Goal: Check status: Check status

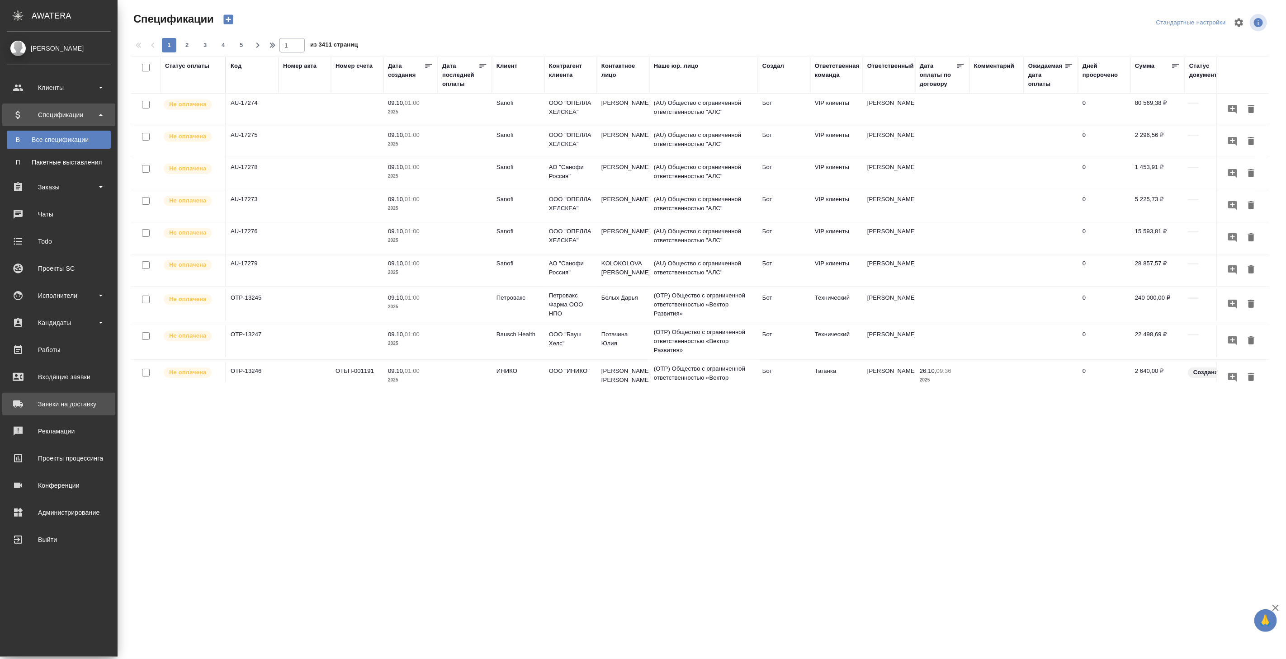
click at [51, 409] on div "Заявки на доставку" at bounding box center [59, 404] width 104 height 14
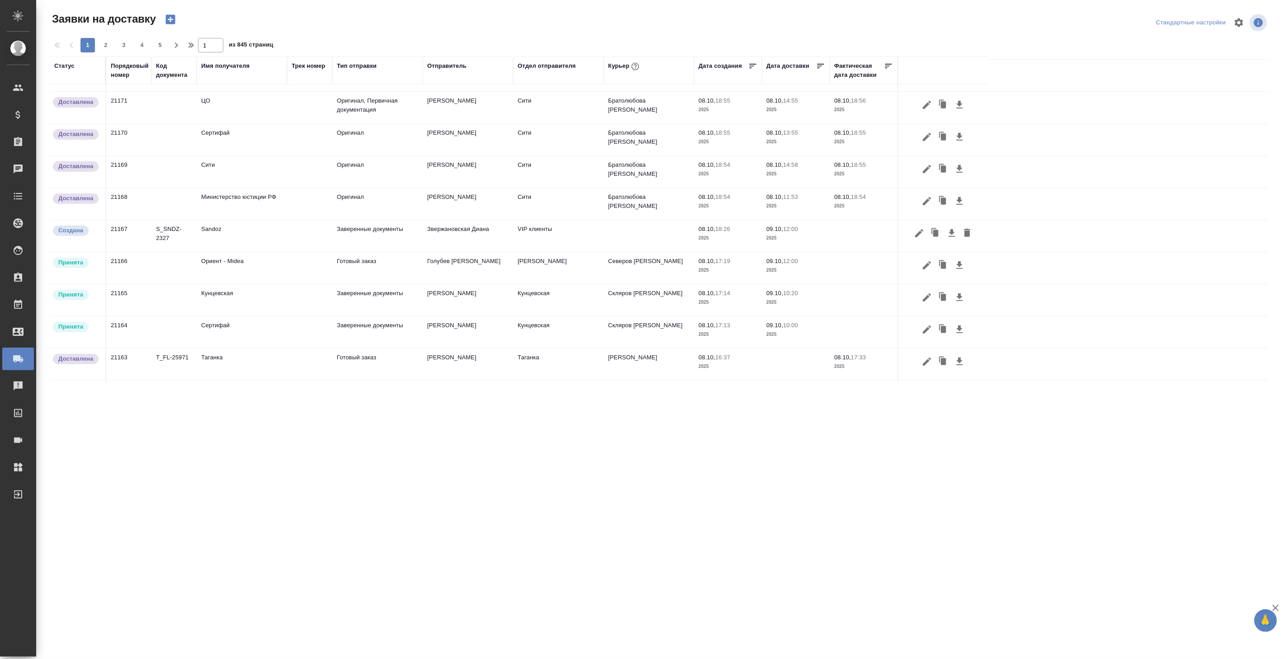
scroll to position [100, 0]
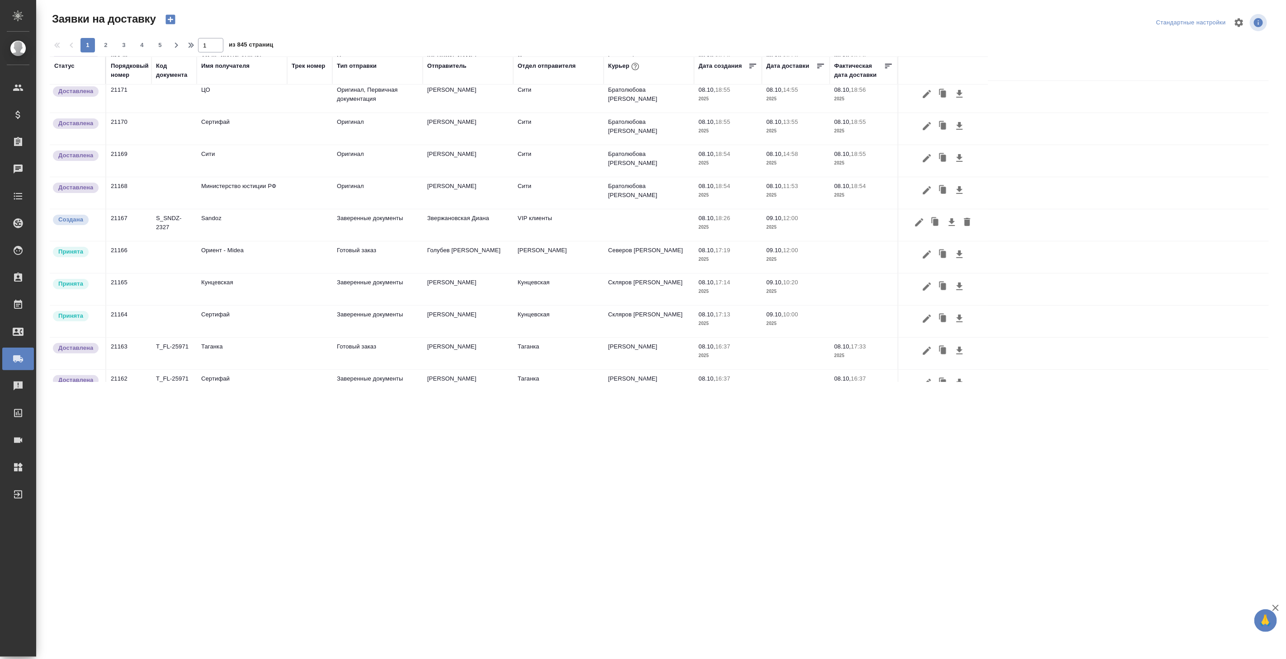
click at [482, 225] on td "Звержановская Диана" at bounding box center [468, 225] width 90 height 32
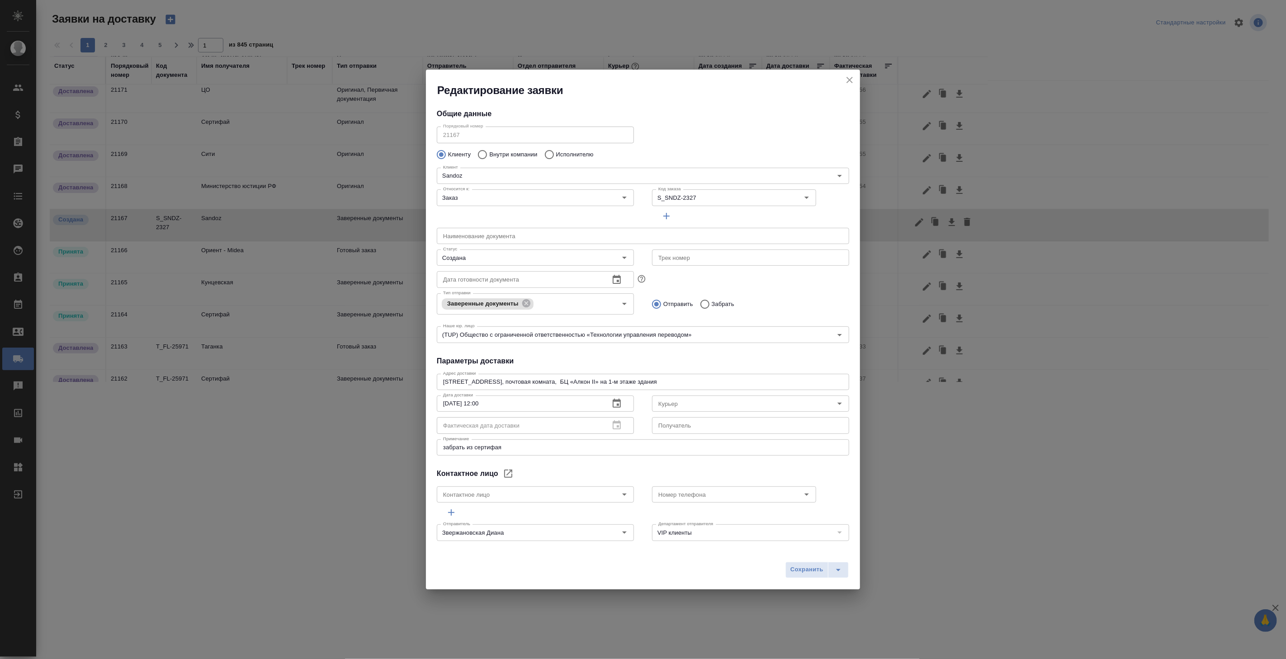
type input "Козлова Юлия"
type input "+7 925 406 83 22"
click at [847, 79] on icon "close" at bounding box center [849, 80] width 11 height 11
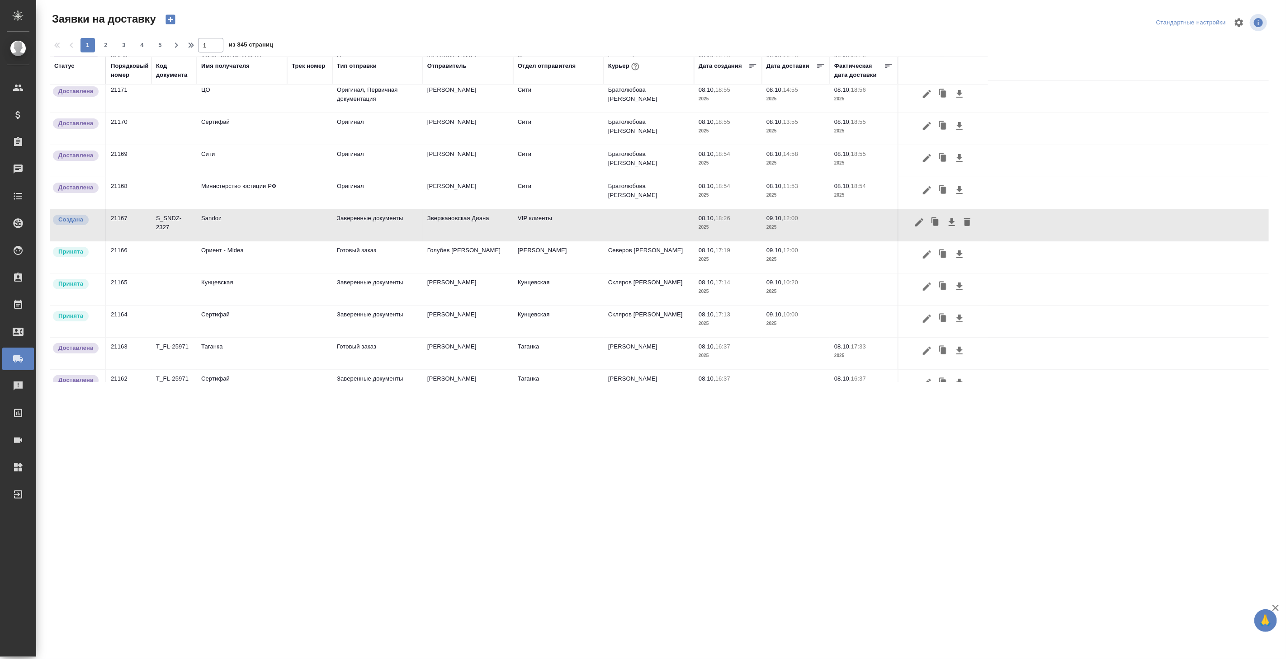
click at [359, 354] on td "Готовый заказ" at bounding box center [377, 354] width 90 height 32
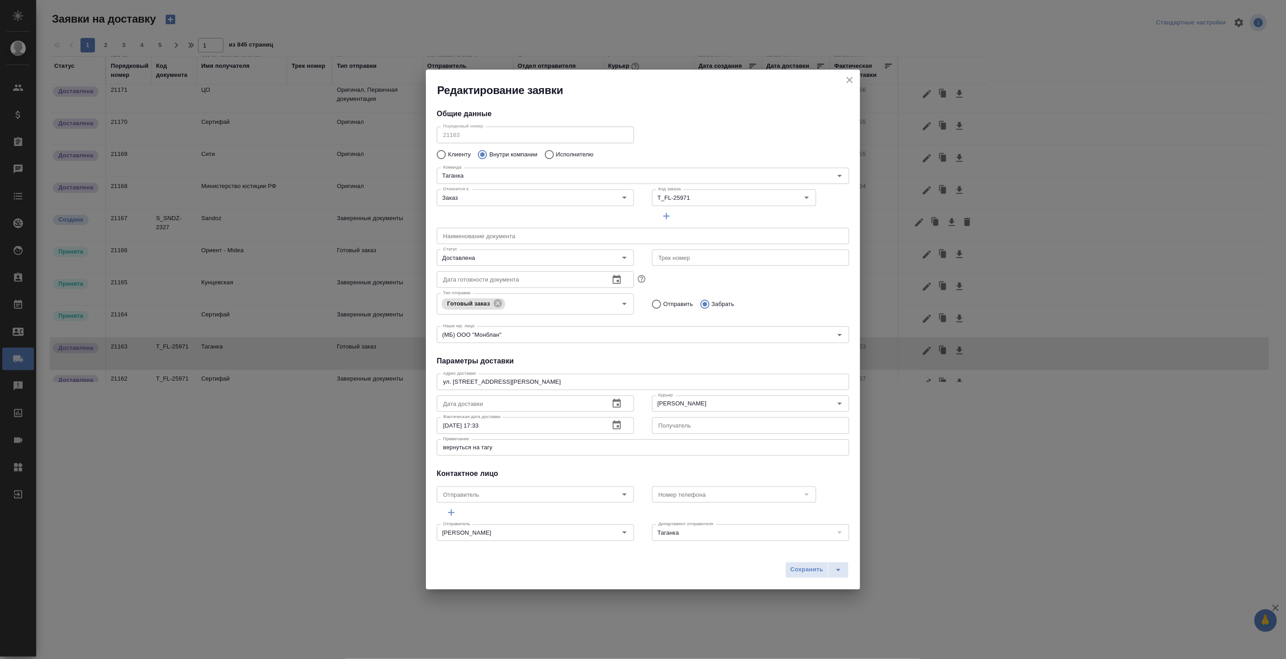
click at [847, 82] on icon "close" at bounding box center [849, 80] width 11 height 11
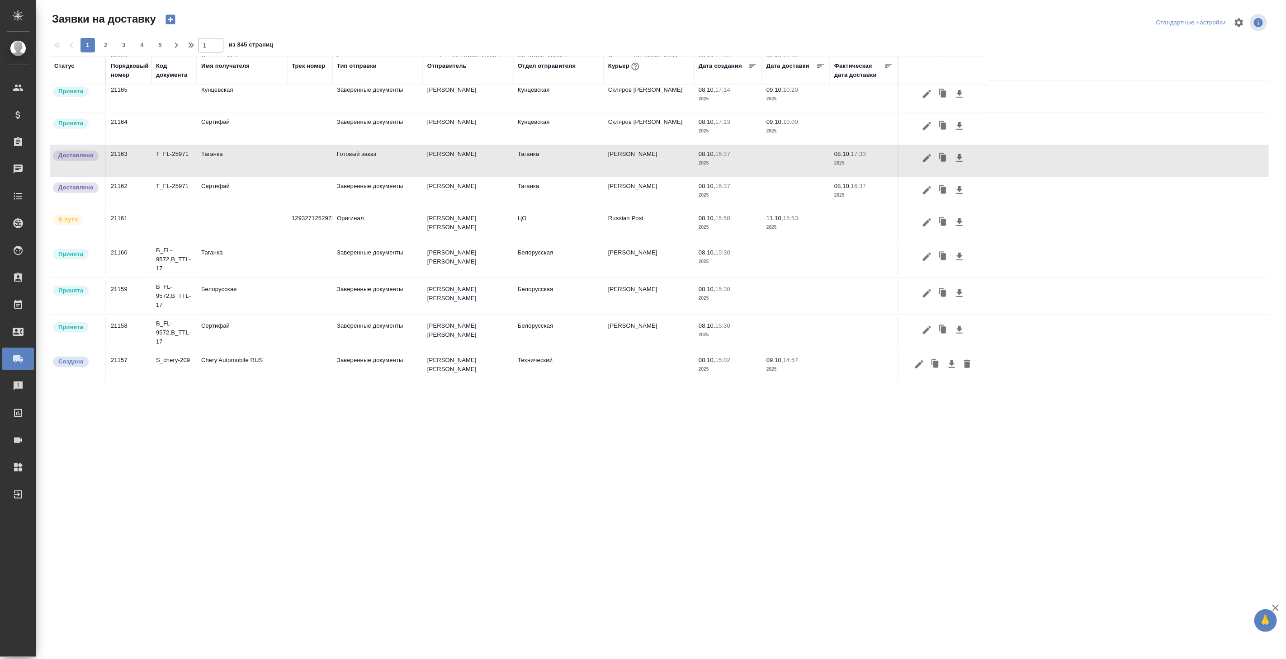
scroll to position [301, 0]
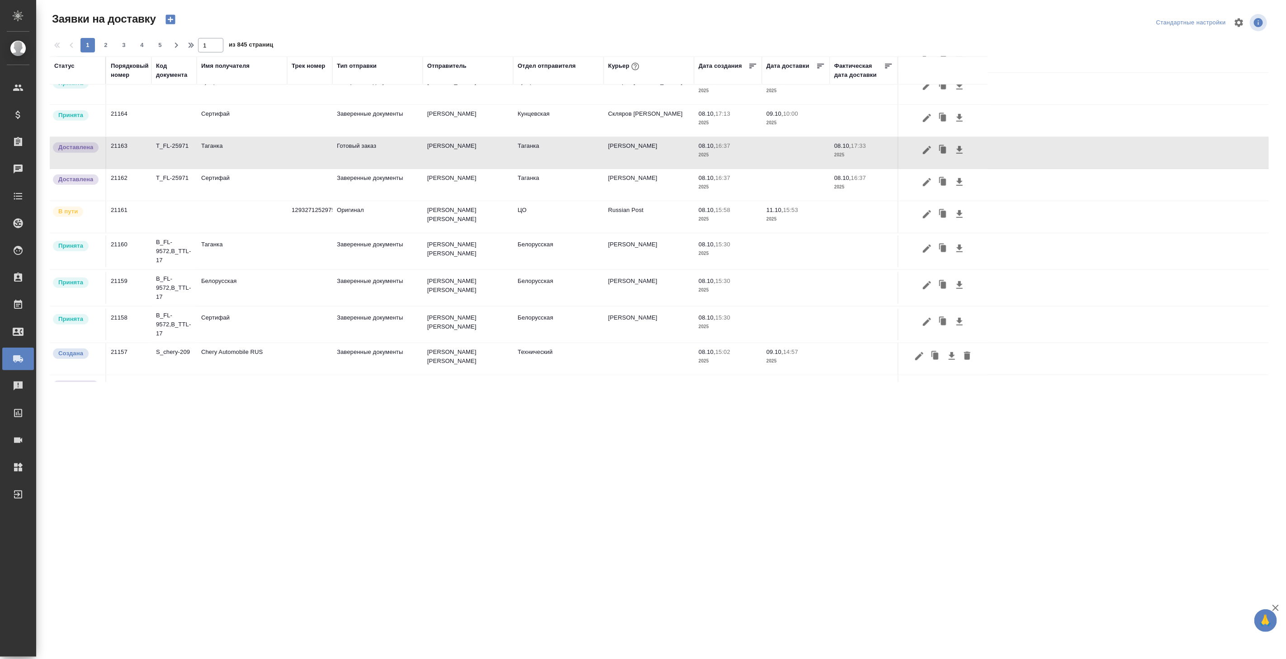
click at [354, 258] on td "Заверенные документы" at bounding box center [377, 252] width 90 height 32
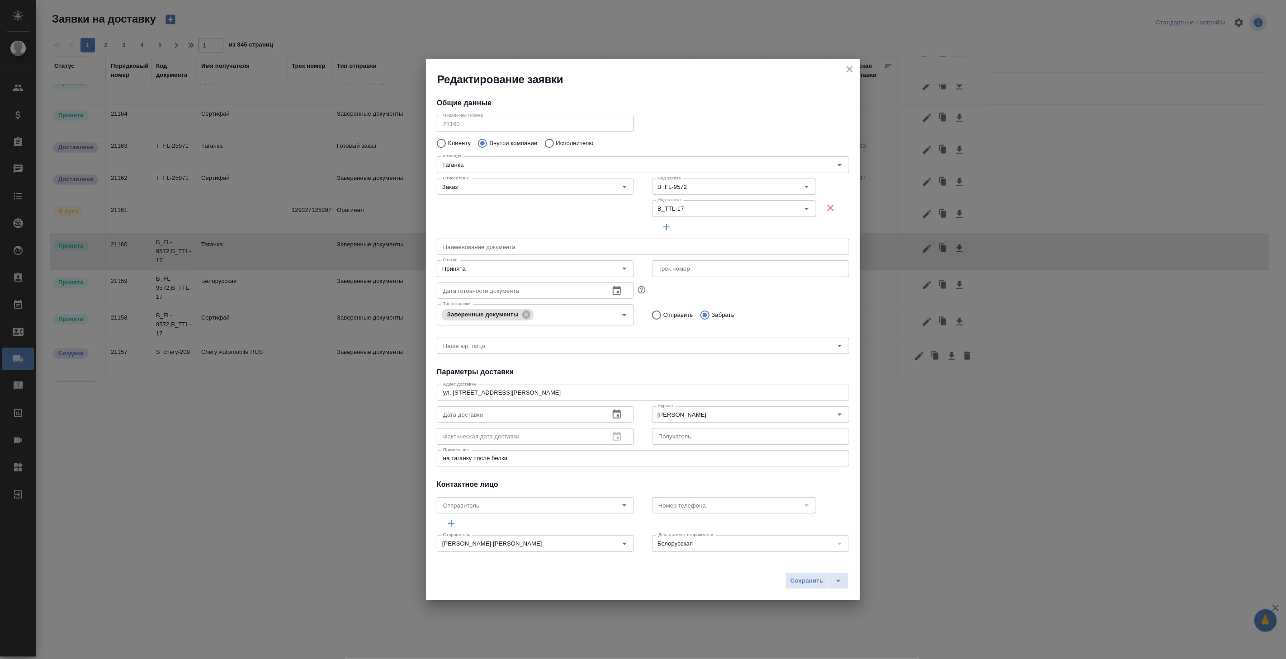
click at [853, 69] on icon "close" at bounding box center [849, 69] width 11 height 11
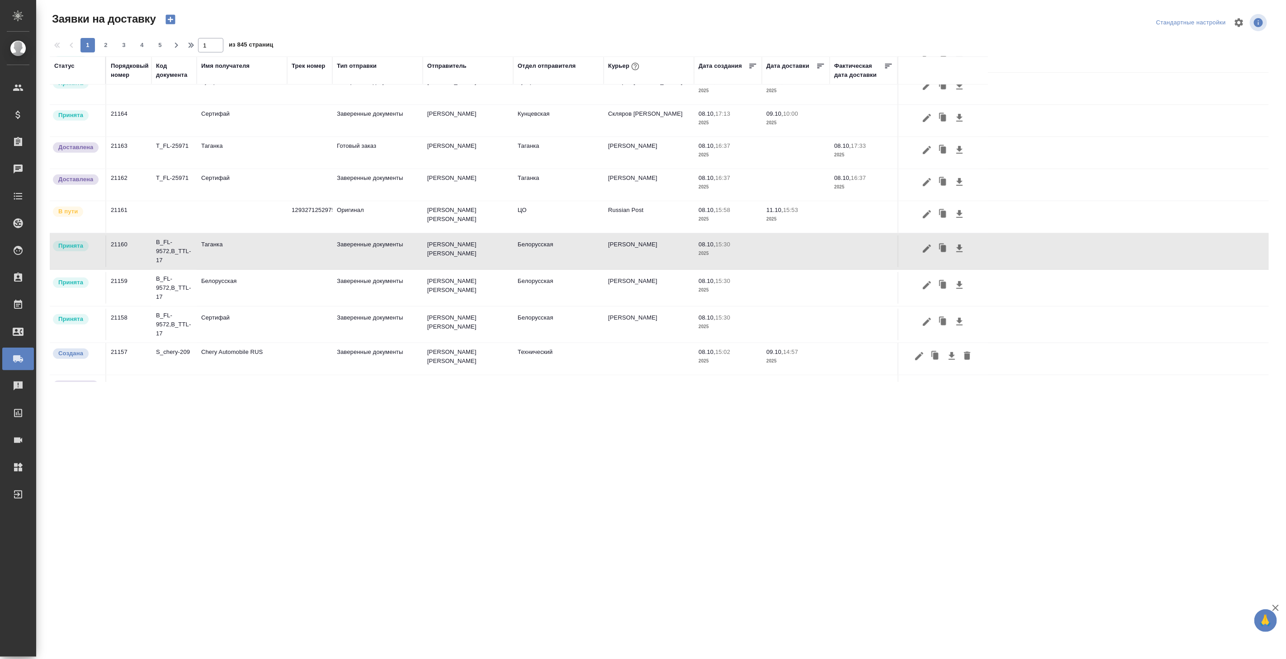
click at [379, 291] on td "Заверенные документы" at bounding box center [377, 288] width 90 height 32
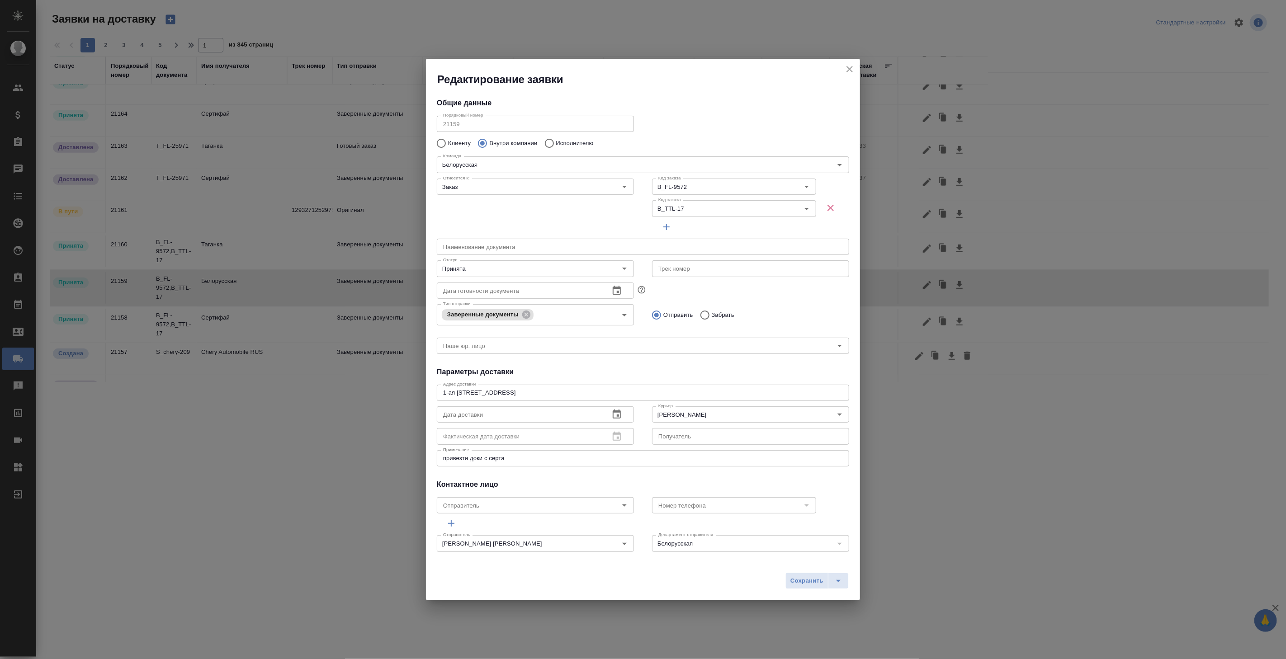
click at [848, 69] on icon "close" at bounding box center [849, 69] width 11 height 11
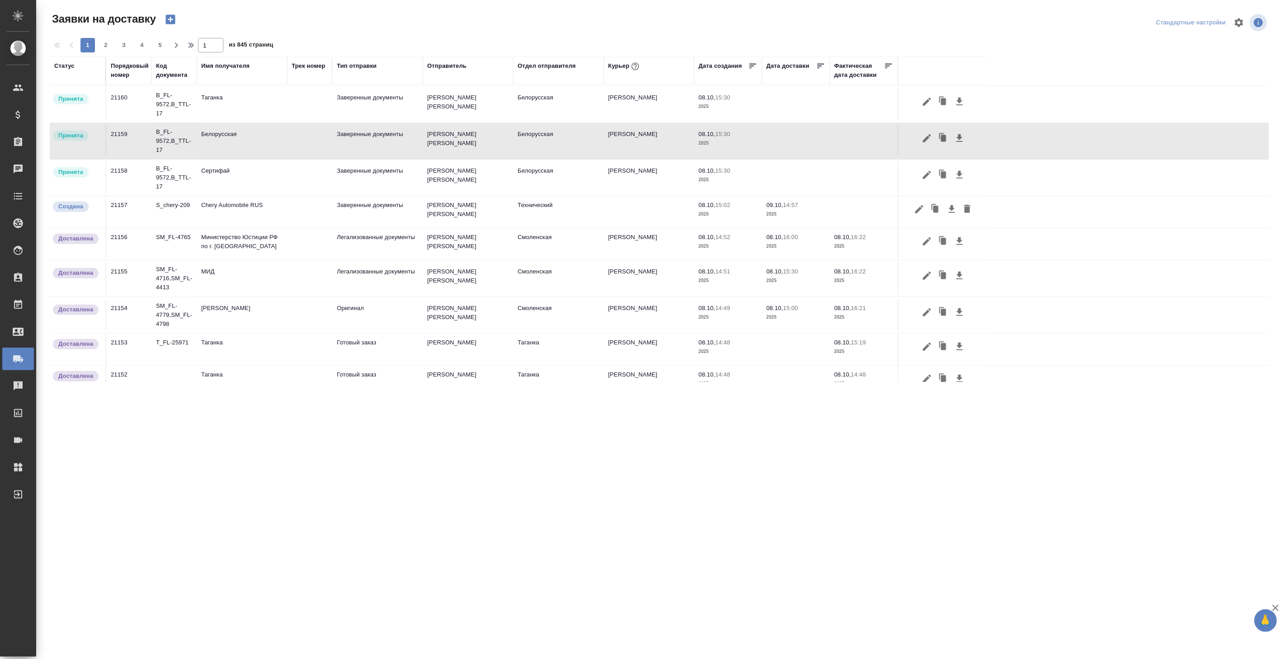
scroll to position [452, 0]
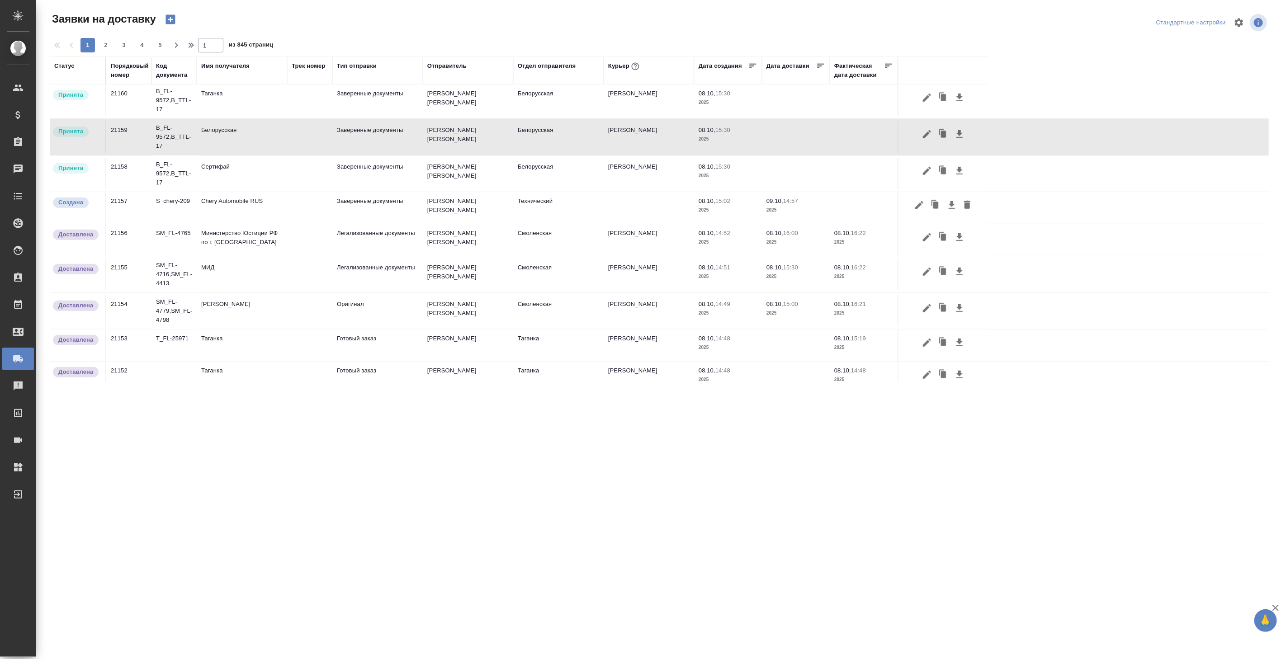
click at [350, 203] on td "Заверенные документы" at bounding box center [377, 208] width 90 height 32
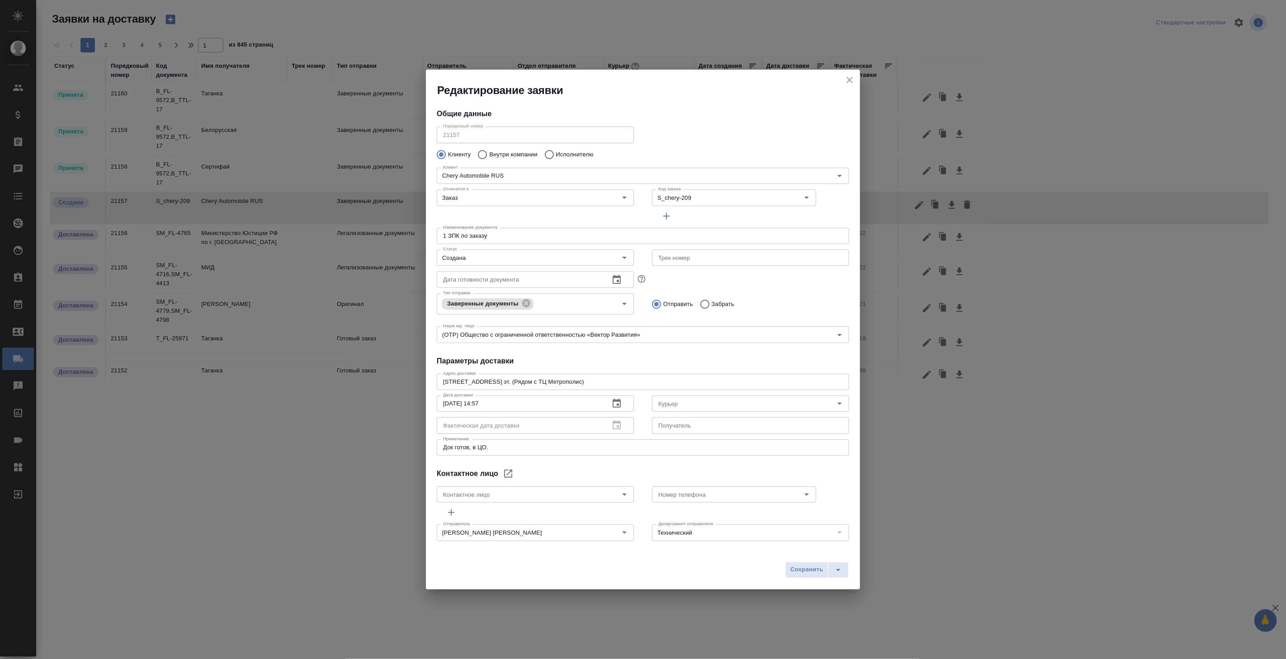
type input "Блазнина Дина"
type input "+79267408641"
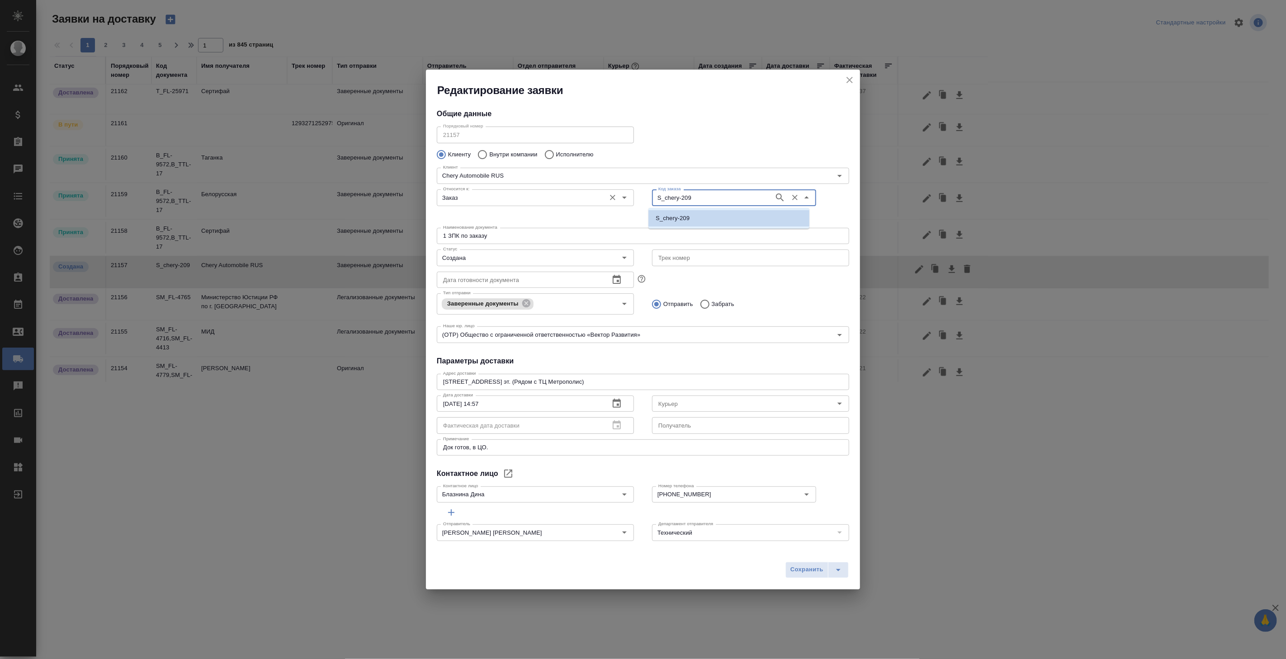
drag, startPoint x: 698, startPoint y: 197, endPoint x: 624, endPoint y: 195, distance: 73.2
click at [624, 195] on div "Относится к: Заказ Относится к: Код заказа S_chery-209 Код заказа" at bounding box center [643, 205] width 430 height 56
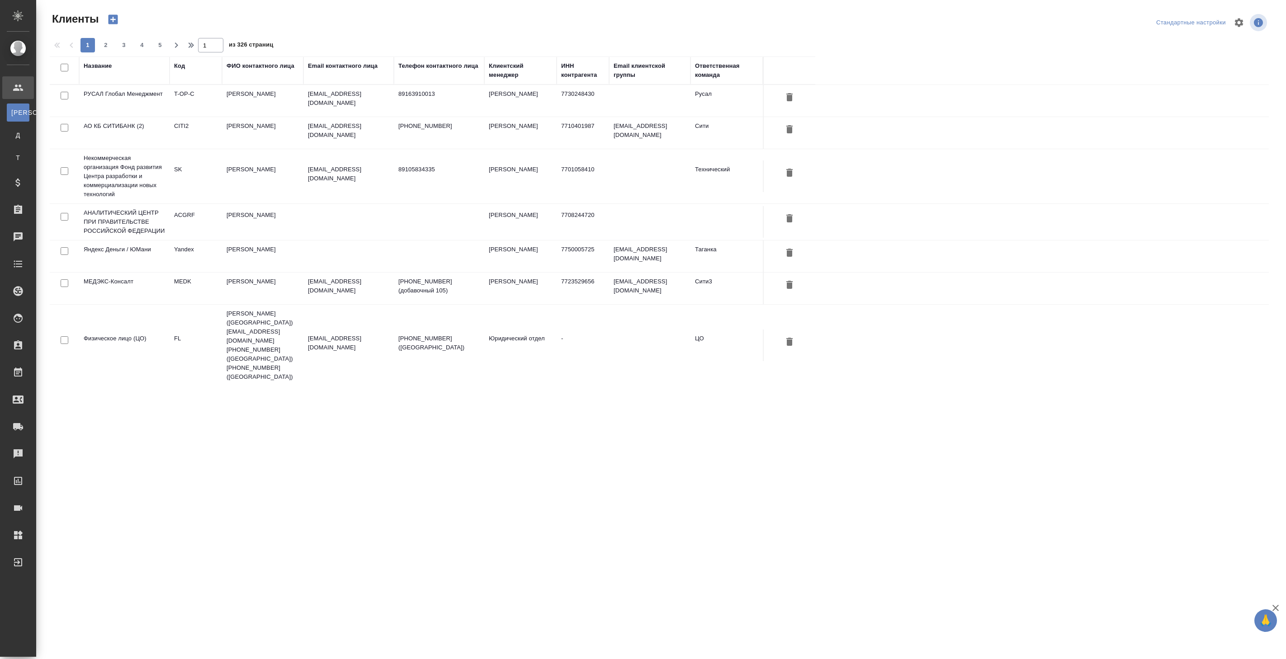
select select "RU"
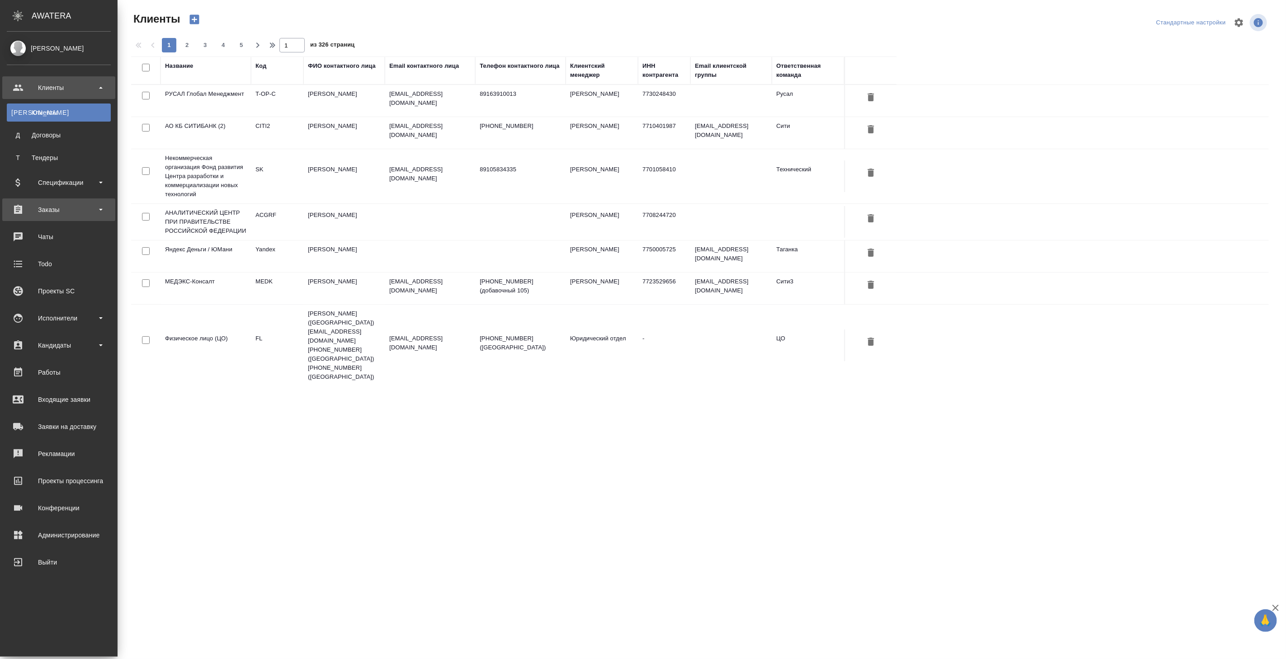
click at [48, 207] on div "Заказы" at bounding box center [59, 210] width 104 height 14
click at [56, 235] on div "Все заказы" at bounding box center [58, 234] width 95 height 9
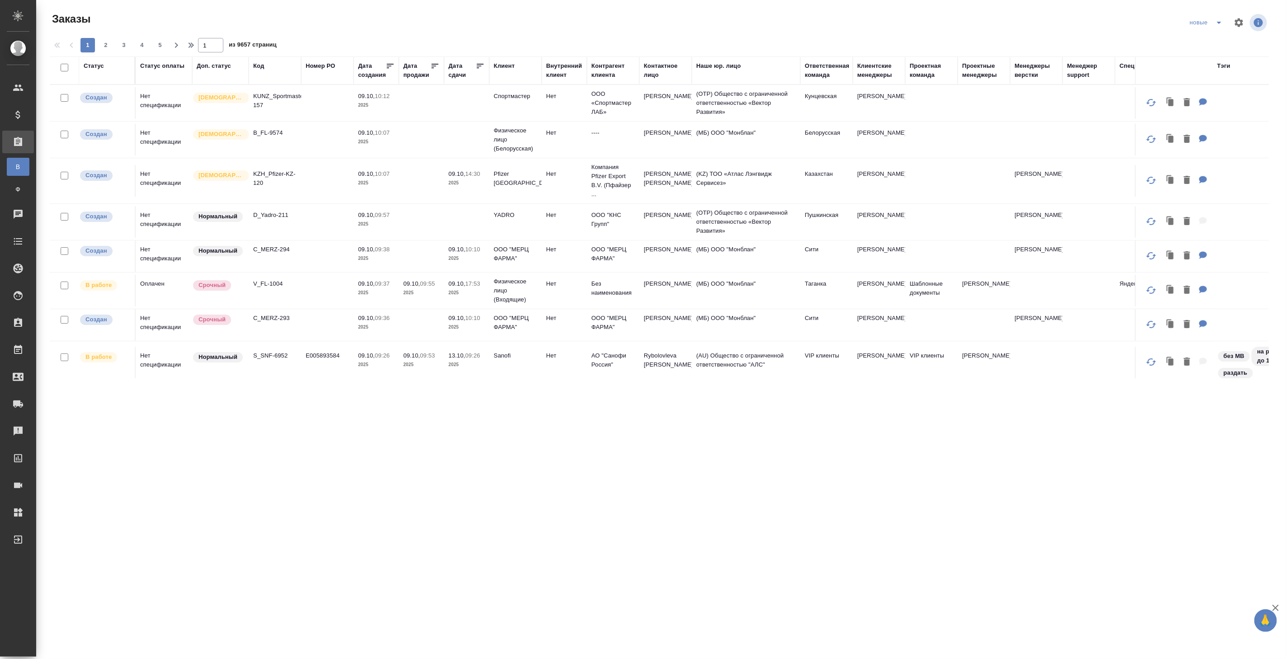
click at [95, 66] on div "Статус" at bounding box center [94, 65] width 20 height 9
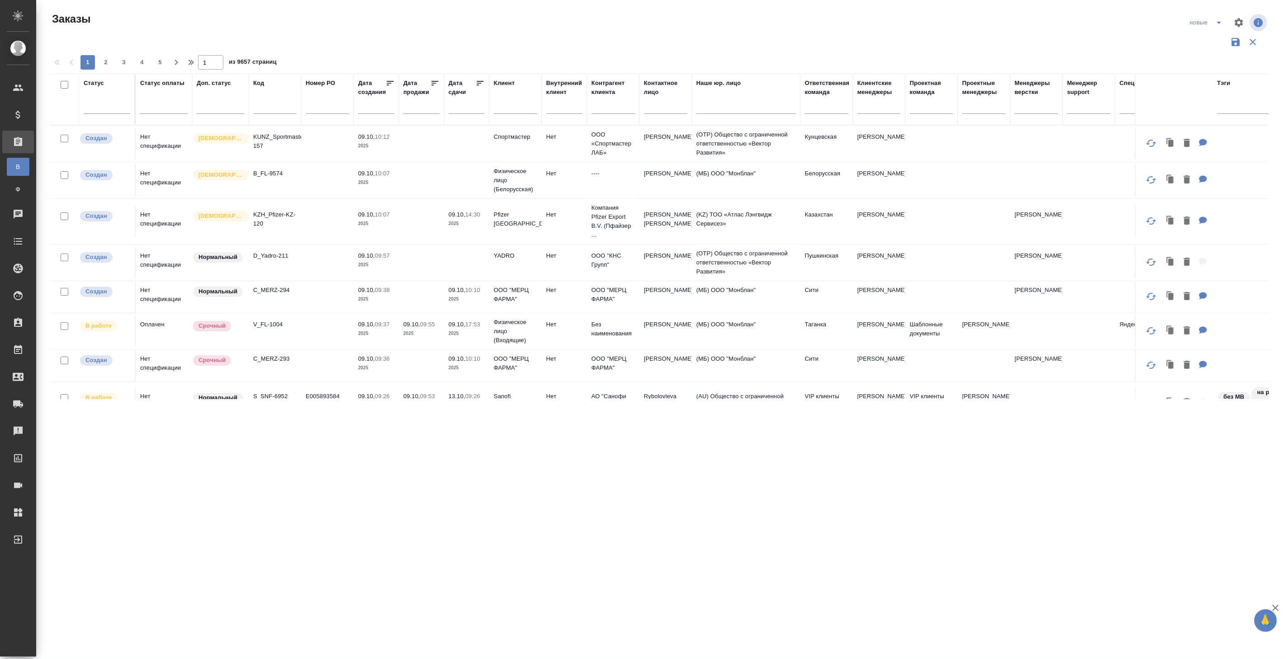
click at [271, 110] on input "text" at bounding box center [274, 108] width 43 height 11
paste input "S_chery-209"
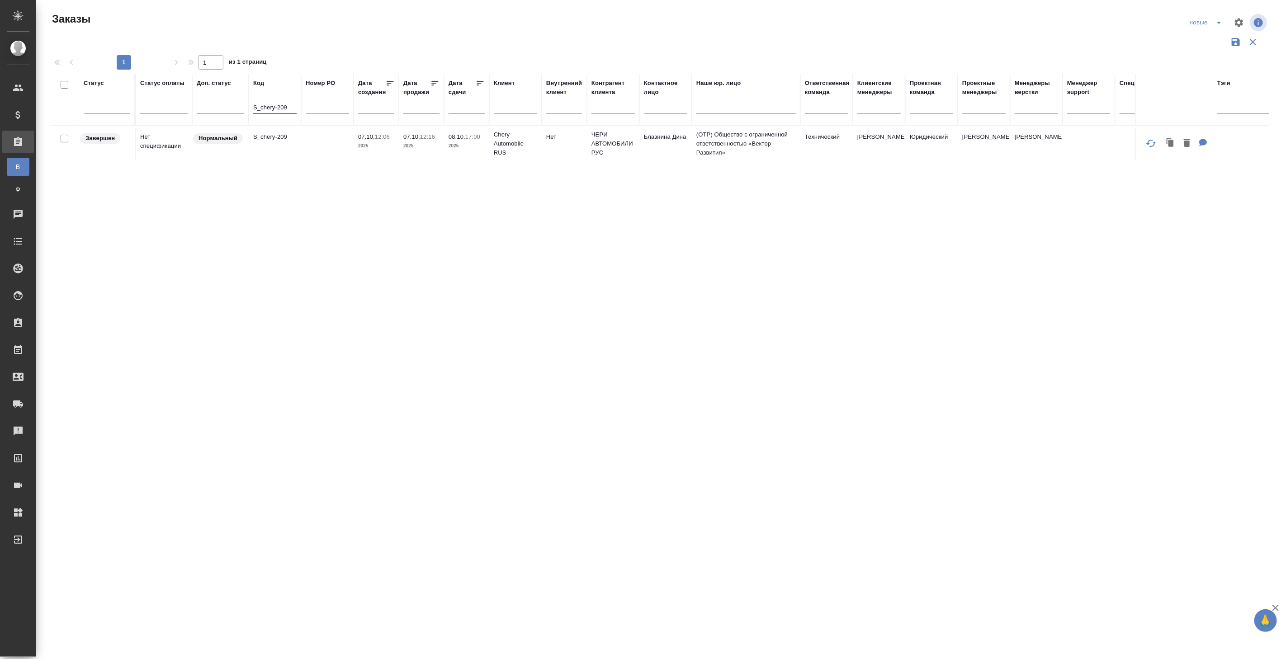
type input "S_chery-209"
click at [355, 150] on td "07.10, 12:06 2025" at bounding box center [376, 144] width 45 height 32
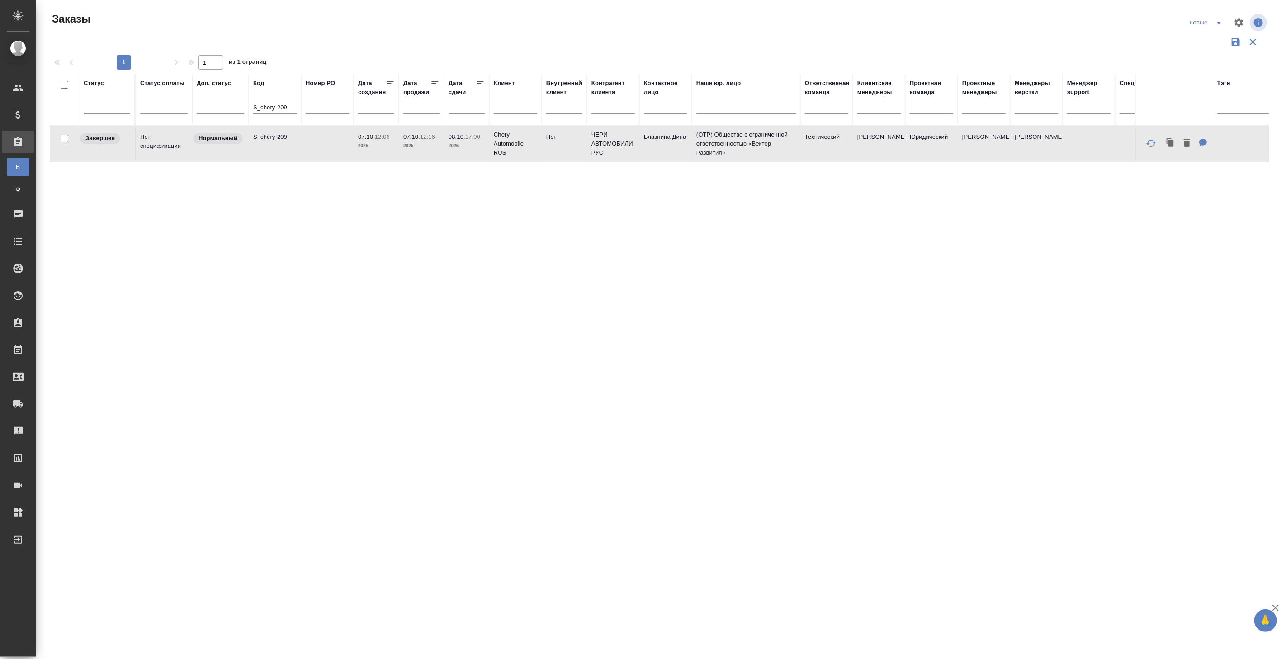
click at [355, 150] on td "07.10, 12:06 2025" at bounding box center [376, 144] width 45 height 32
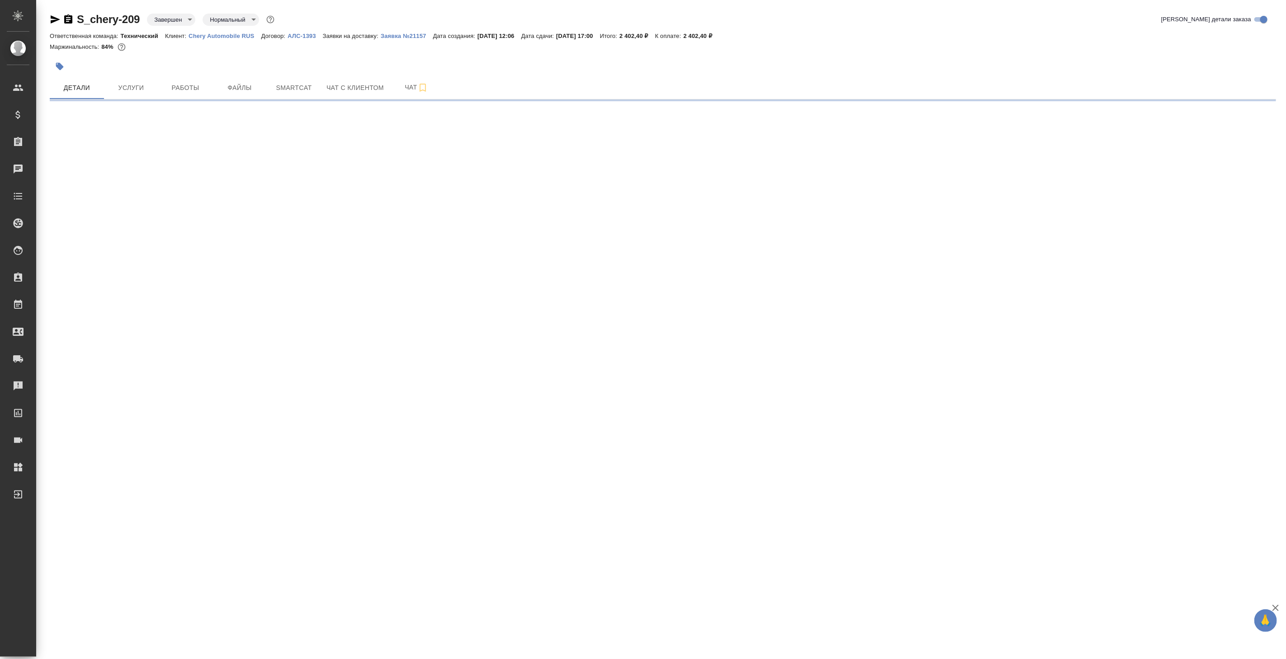
select select "RU"
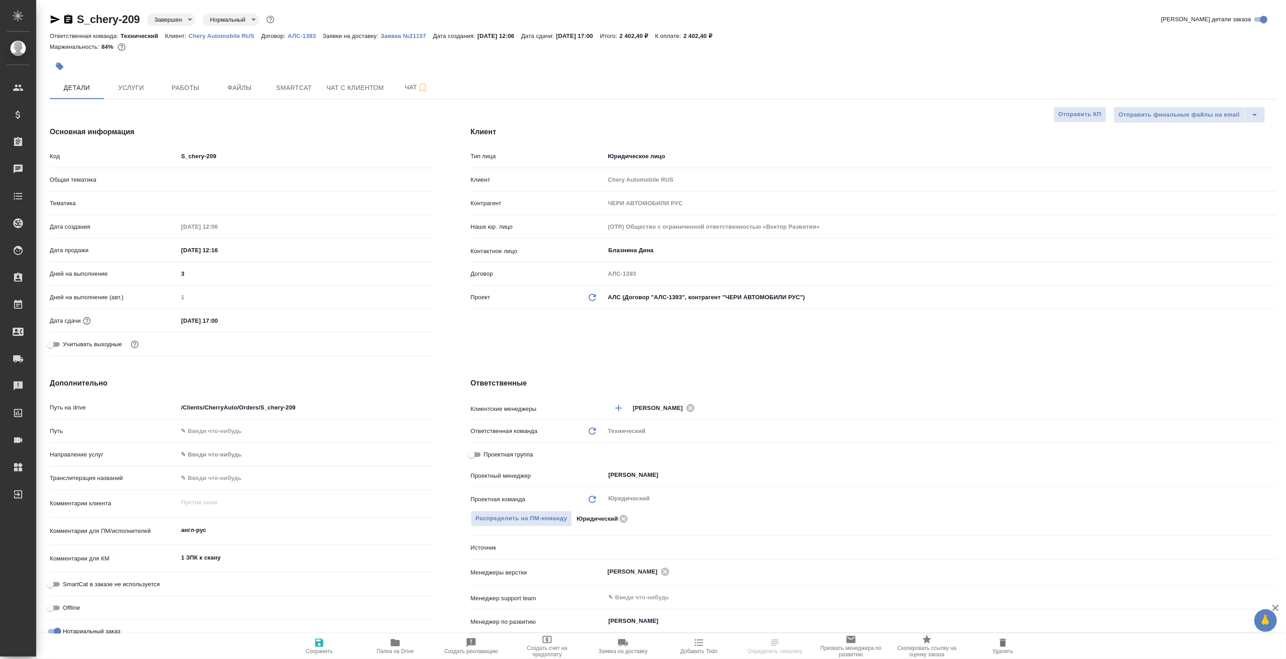
type textarea "x"
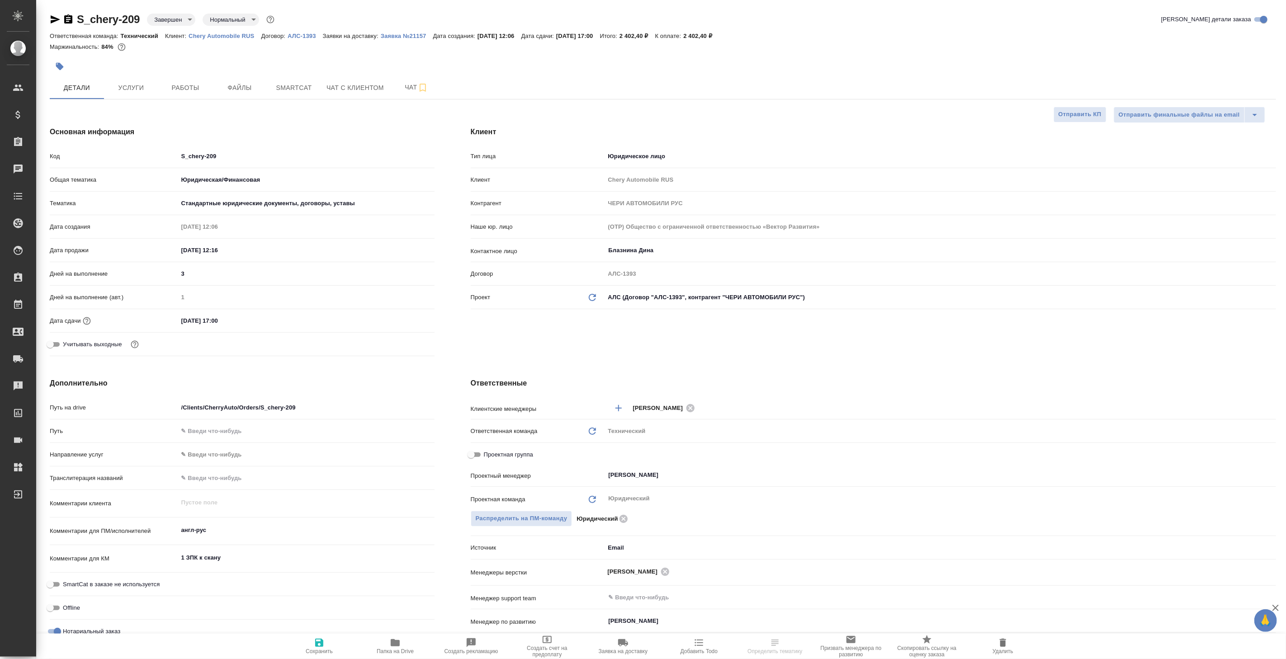
type textarea "x"
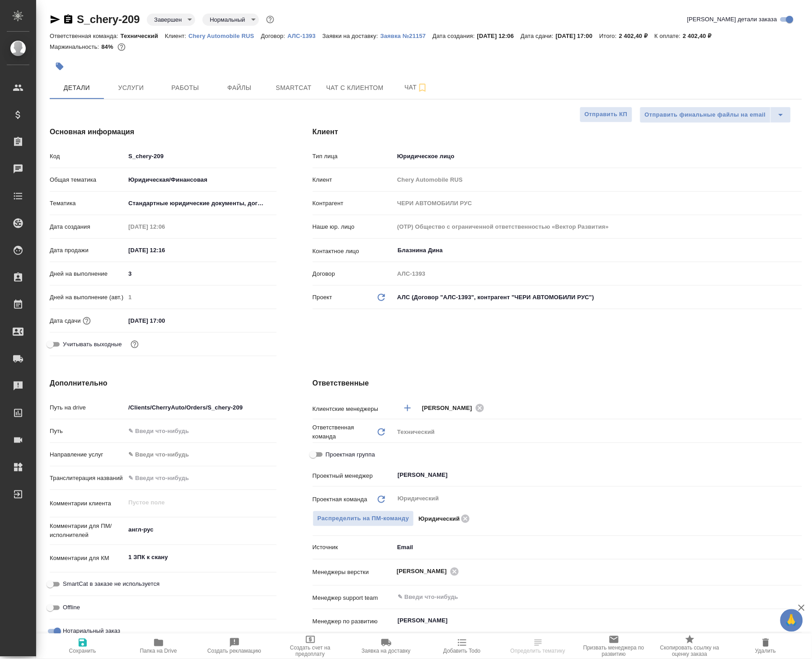
type textarea "x"
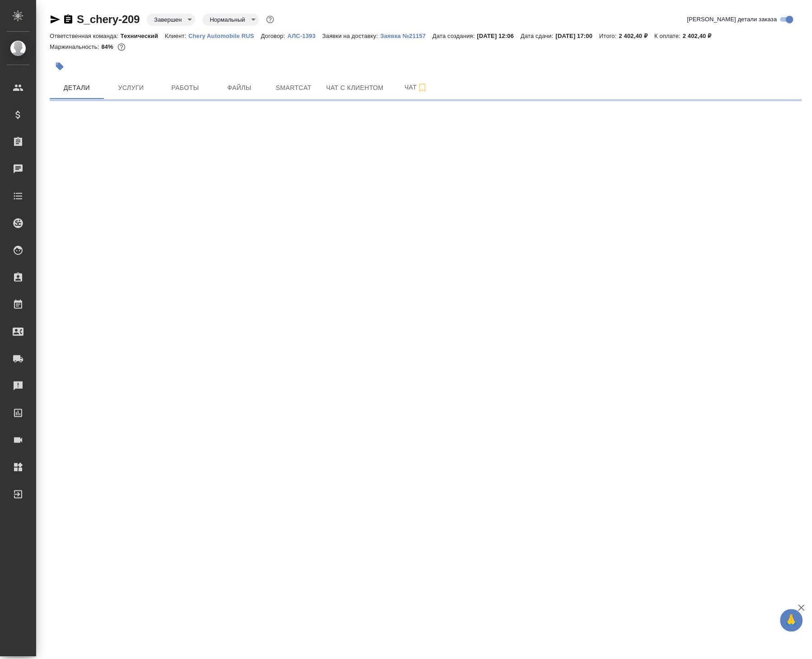
select select "RU"
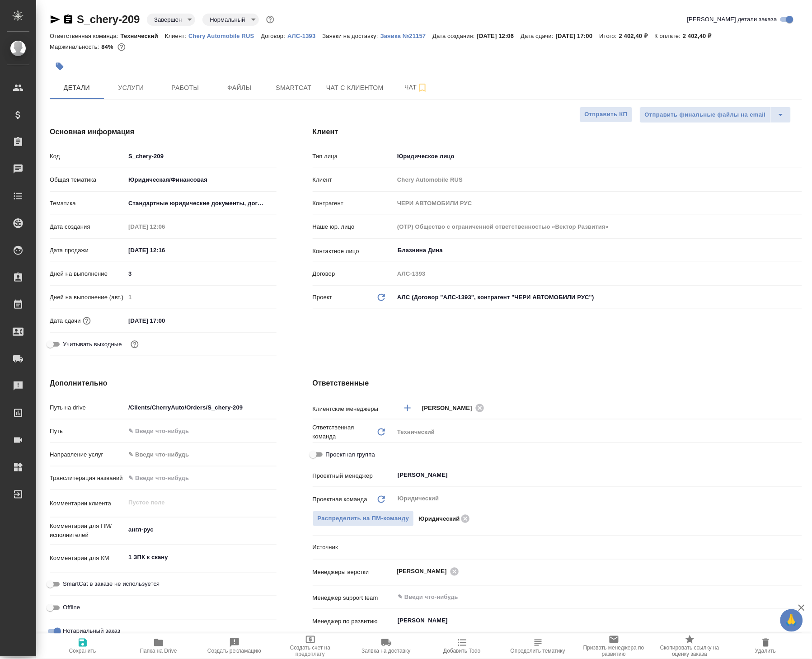
type textarea "x"
select select "RU"
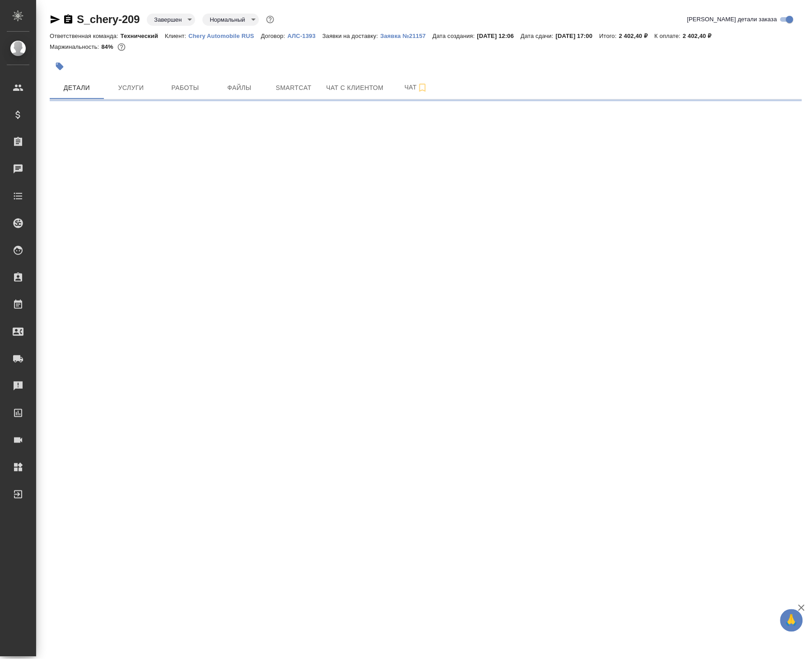
select select "RU"
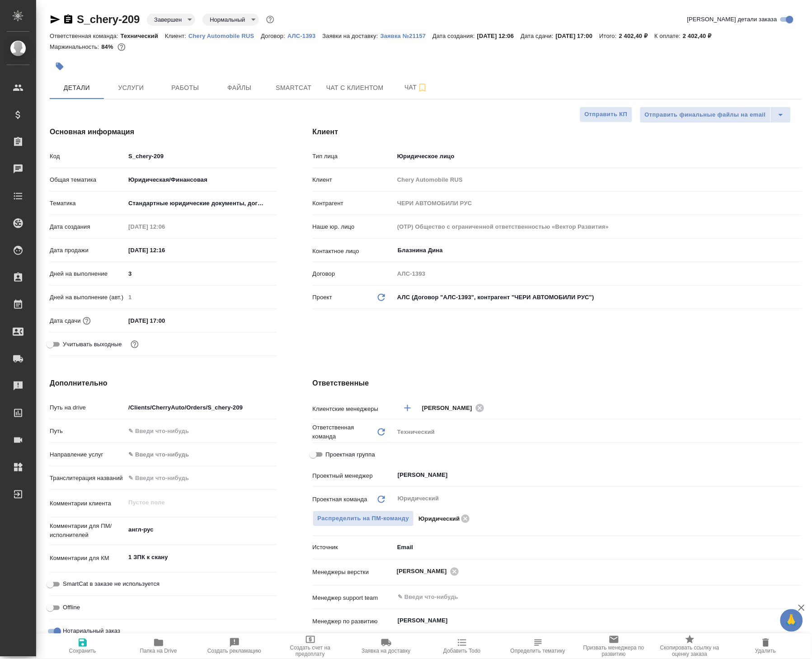
type textarea "x"
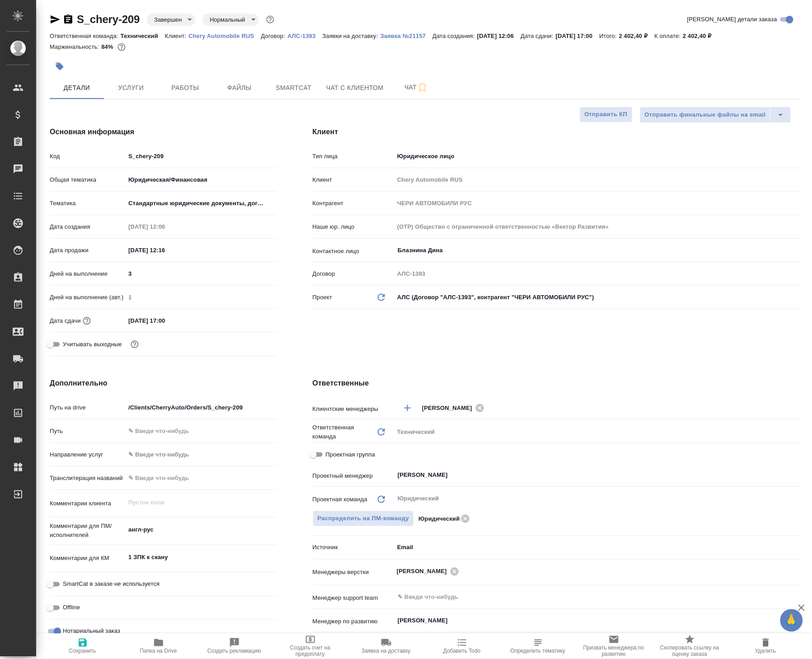
type textarea "x"
